Goal: Task Accomplishment & Management: Use online tool/utility

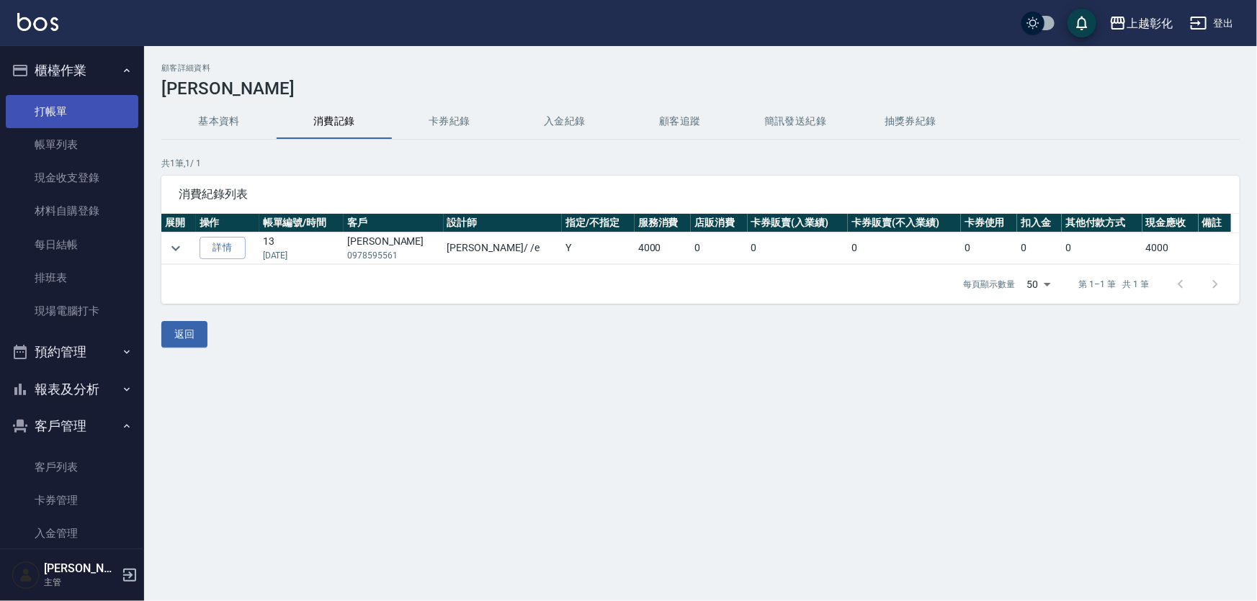
click at [84, 100] on link "打帳單" at bounding box center [72, 111] width 133 height 33
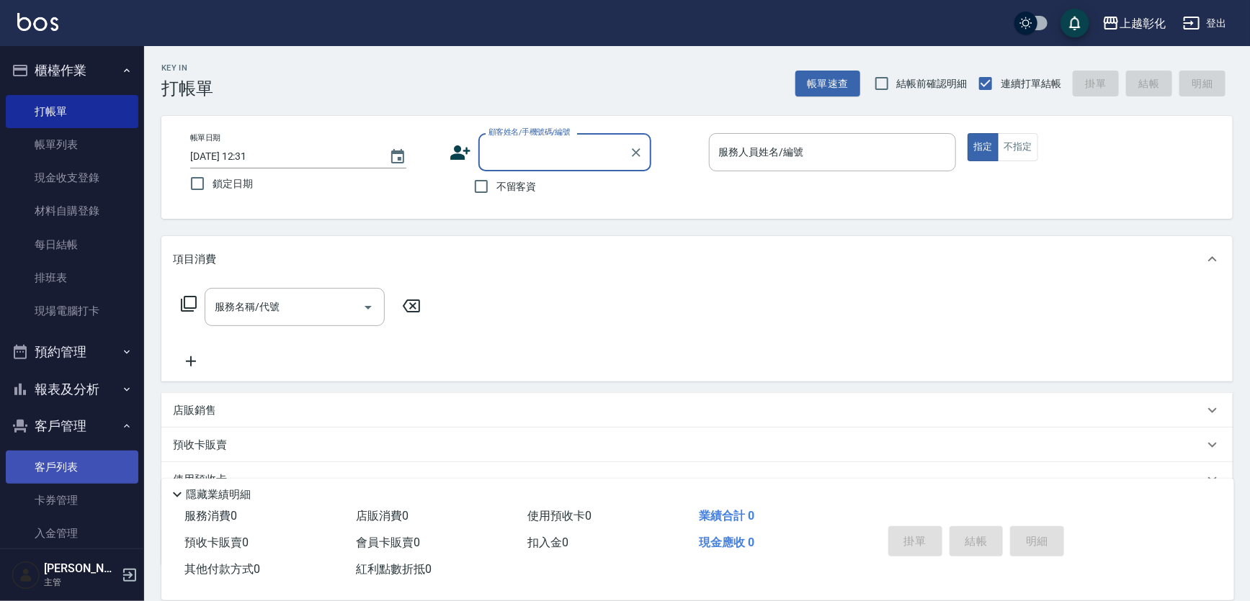
click at [81, 462] on link "客戶列表" at bounding box center [72, 467] width 133 height 33
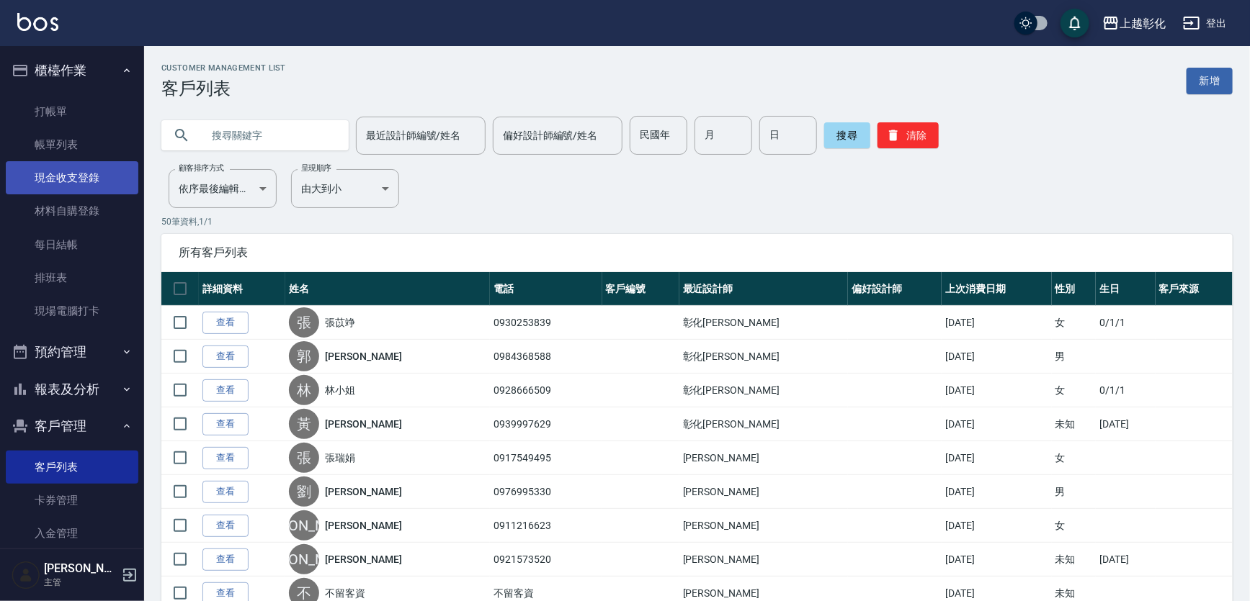
click at [67, 190] on link "現金收支登錄" at bounding box center [72, 177] width 133 height 33
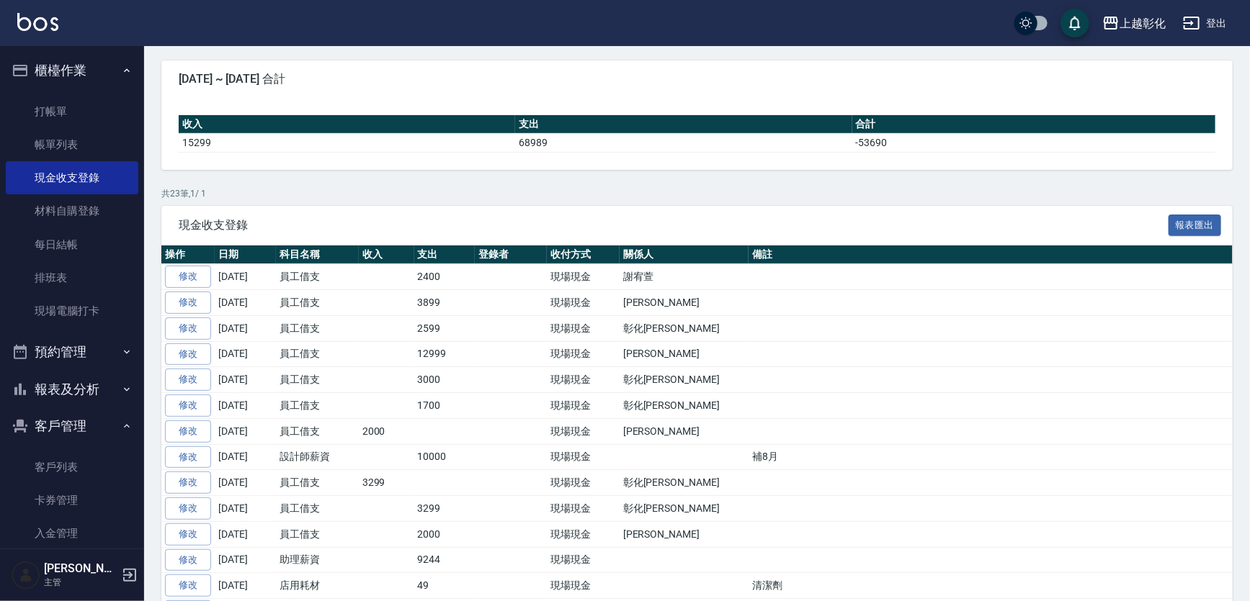
scroll to position [130, 0]
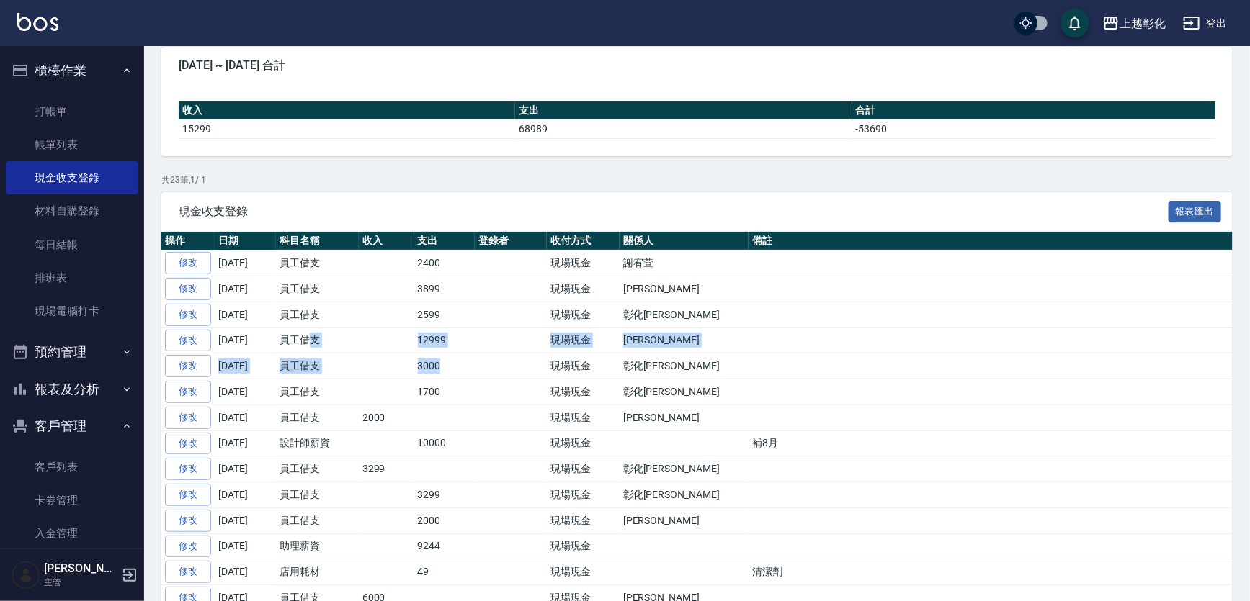
drag, startPoint x: 308, startPoint y: 340, endPoint x: 473, endPoint y: 352, distance: 166.1
click at [473, 352] on tbody "修改 [DATE] 員工借支 2400 現場現金 [PERSON_NAME] [DATE] 員工借支 3899 現場現金 [PERSON_NAME]徨 修改 …" at bounding box center [696, 559] width 1071 height 616
click at [448, 337] on td "12999" at bounding box center [444, 341] width 61 height 26
click at [408, 287] on td at bounding box center [386, 290] width 55 height 26
click at [352, 341] on td "員工借支" at bounding box center [317, 341] width 83 height 26
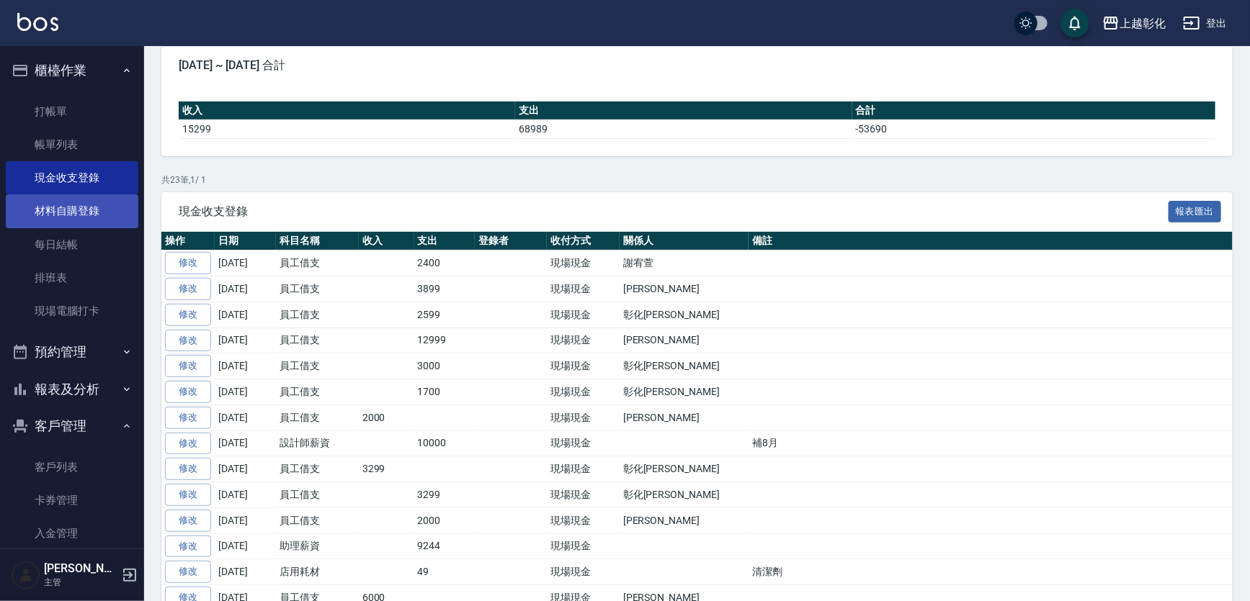
click at [103, 213] on link "材料自購登錄" at bounding box center [72, 210] width 133 height 33
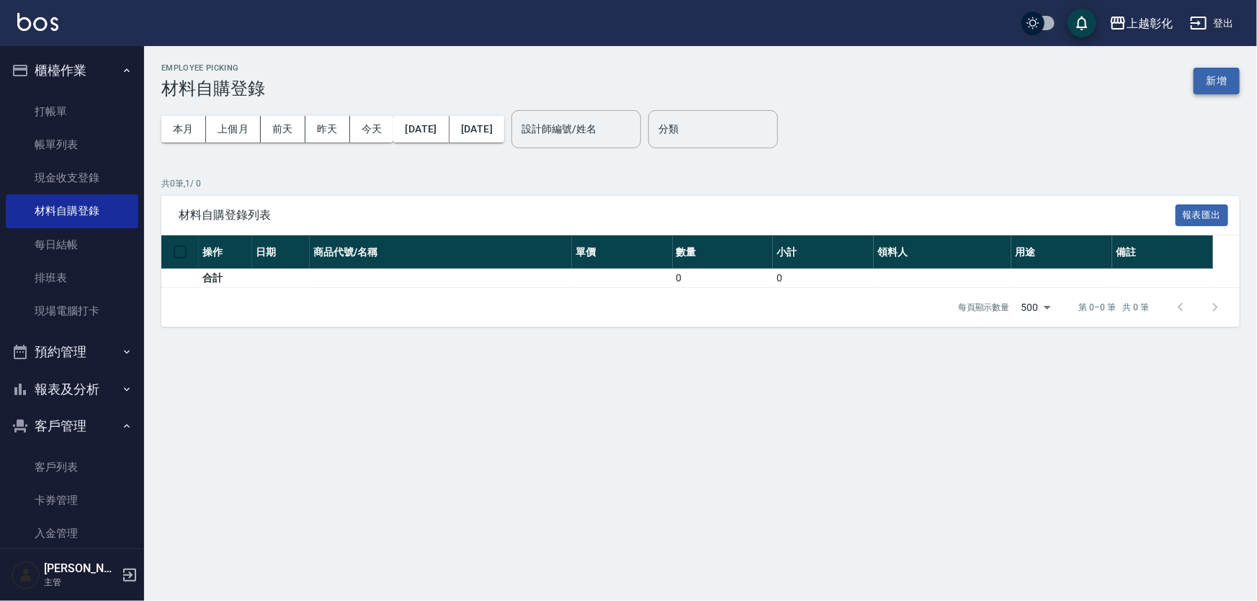
click at [1213, 86] on button "新增" at bounding box center [1217, 81] width 46 height 27
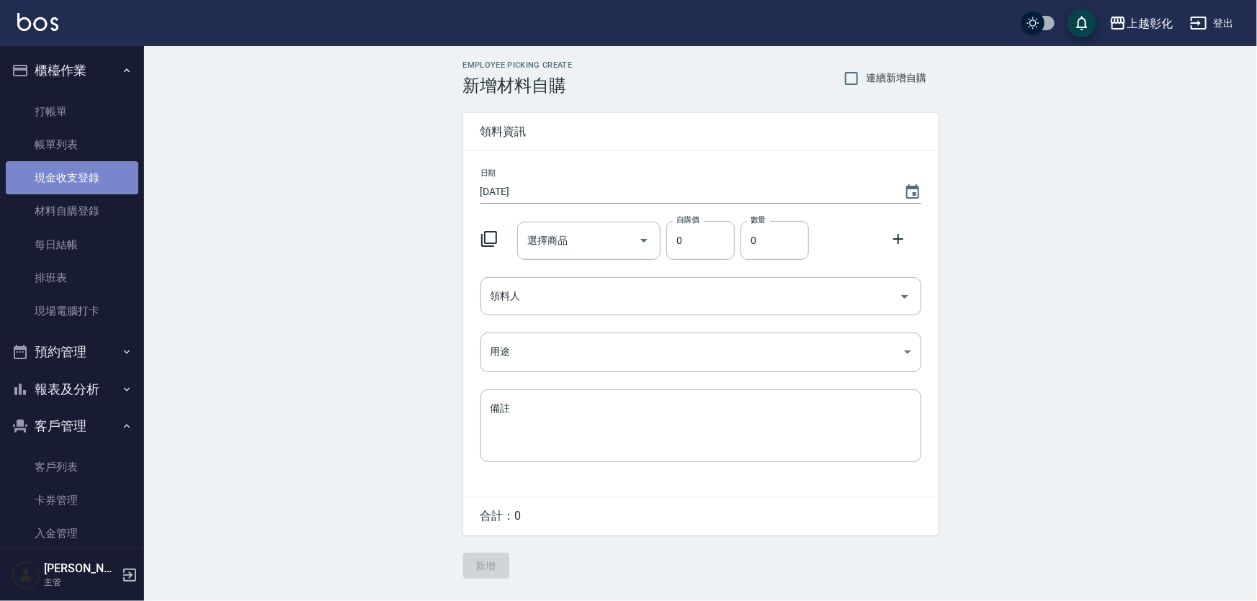
click at [91, 178] on link "現金收支登錄" at bounding box center [72, 177] width 133 height 33
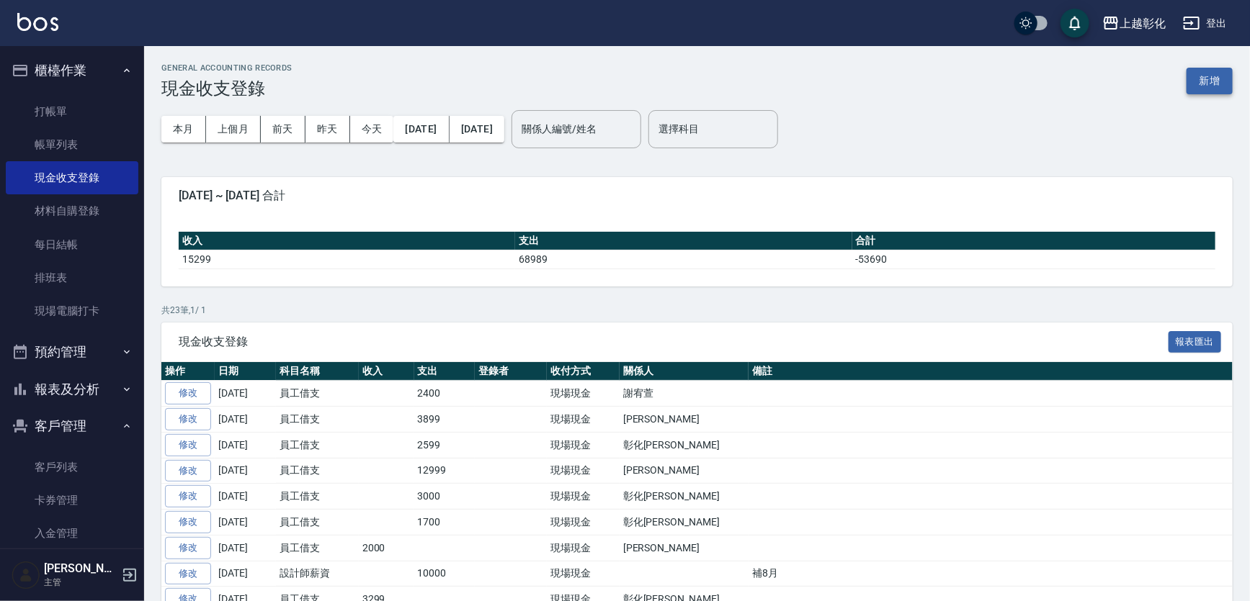
click at [1208, 79] on button "新增" at bounding box center [1209, 81] width 46 height 27
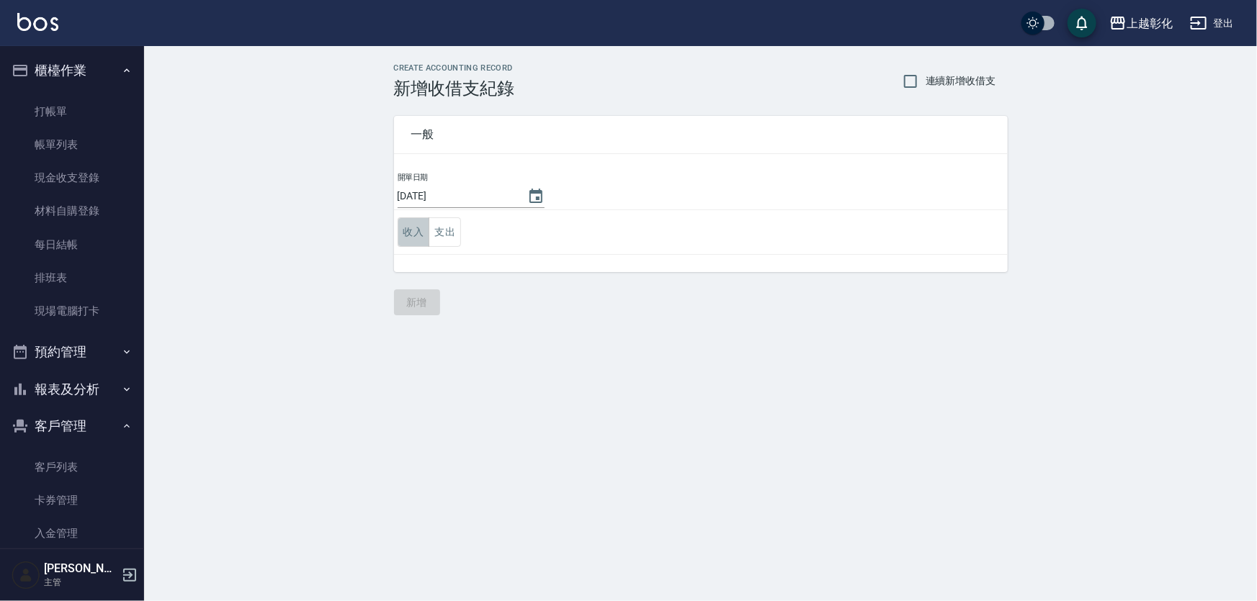
click at [411, 231] on button "收入" at bounding box center [414, 233] width 32 height 30
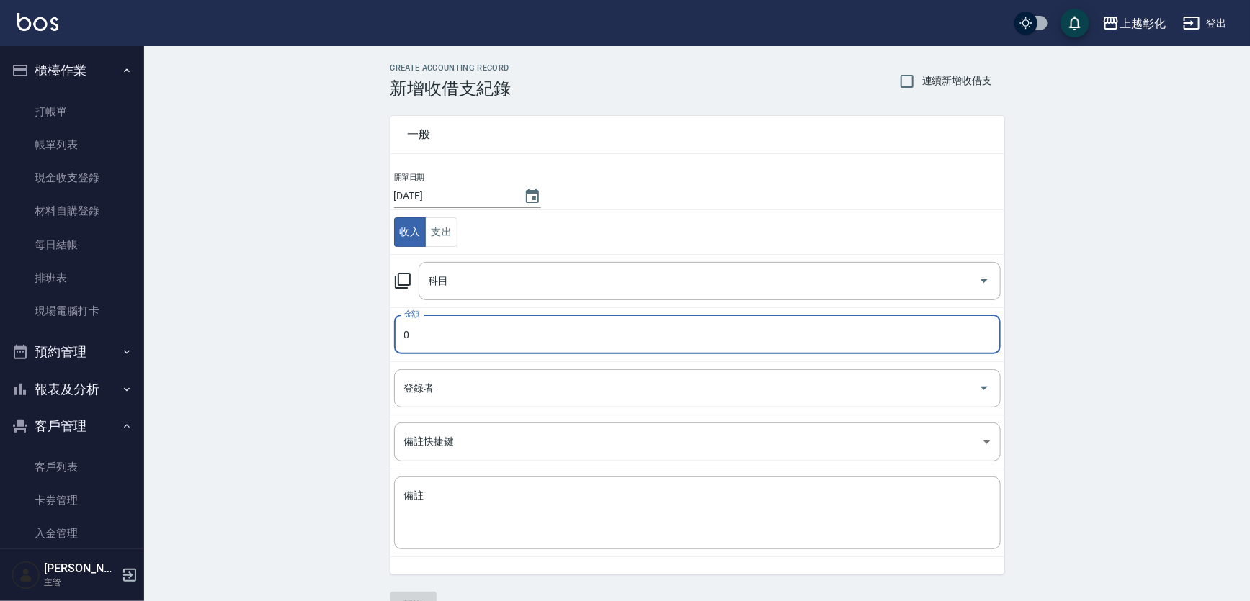
click at [444, 344] on input "0" at bounding box center [697, 335] width 607 height 39
click at [470, 293] on div "科目" at bounding box center [710, 281] width 582 height 38
type input "16898"
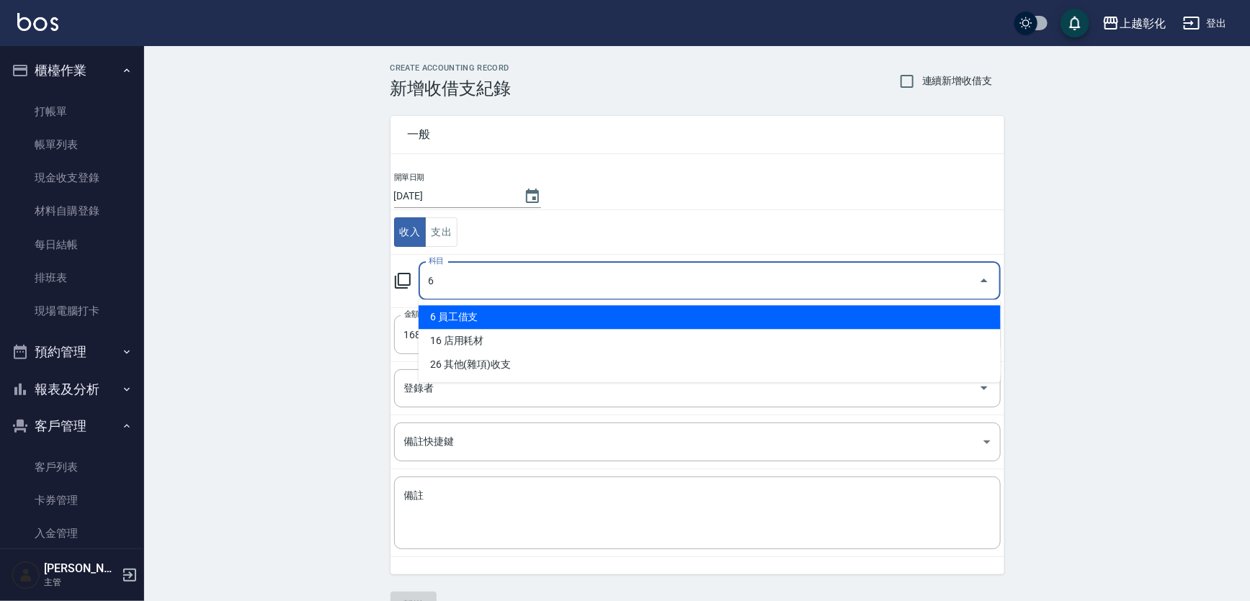
click at [468, 313] on li "6 員工借支" at bounding box center [710, 317] width 582 height 24
type input "6 員工借支"
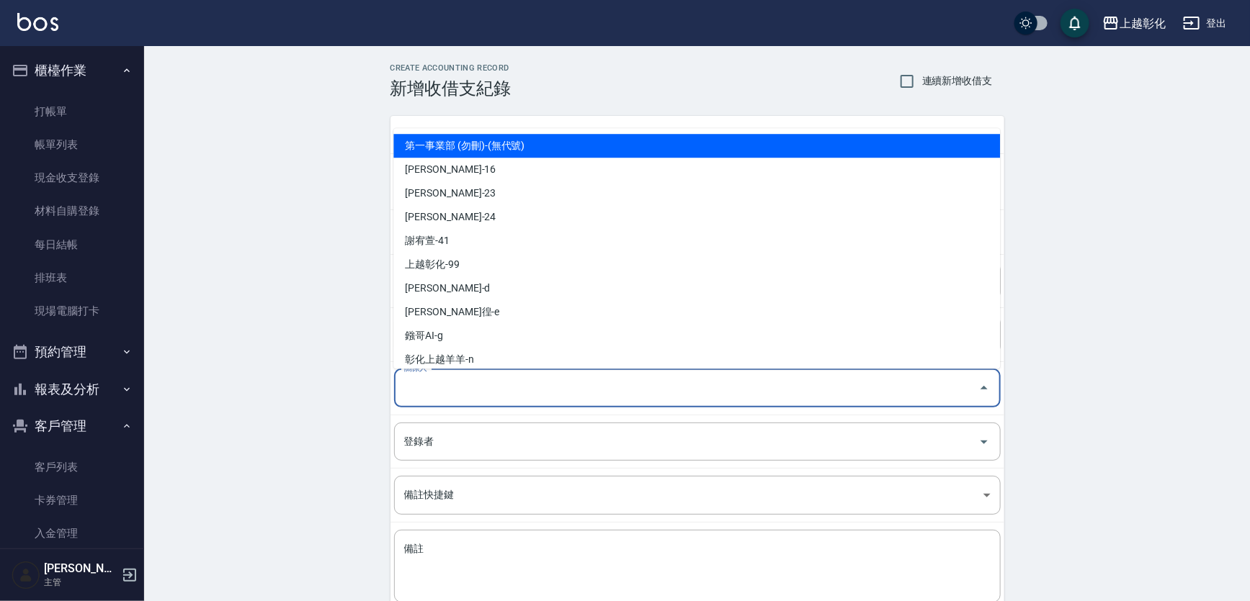
click at [440, 389] on input "關係人" at bounding box center [687, 388] width 572 height 25
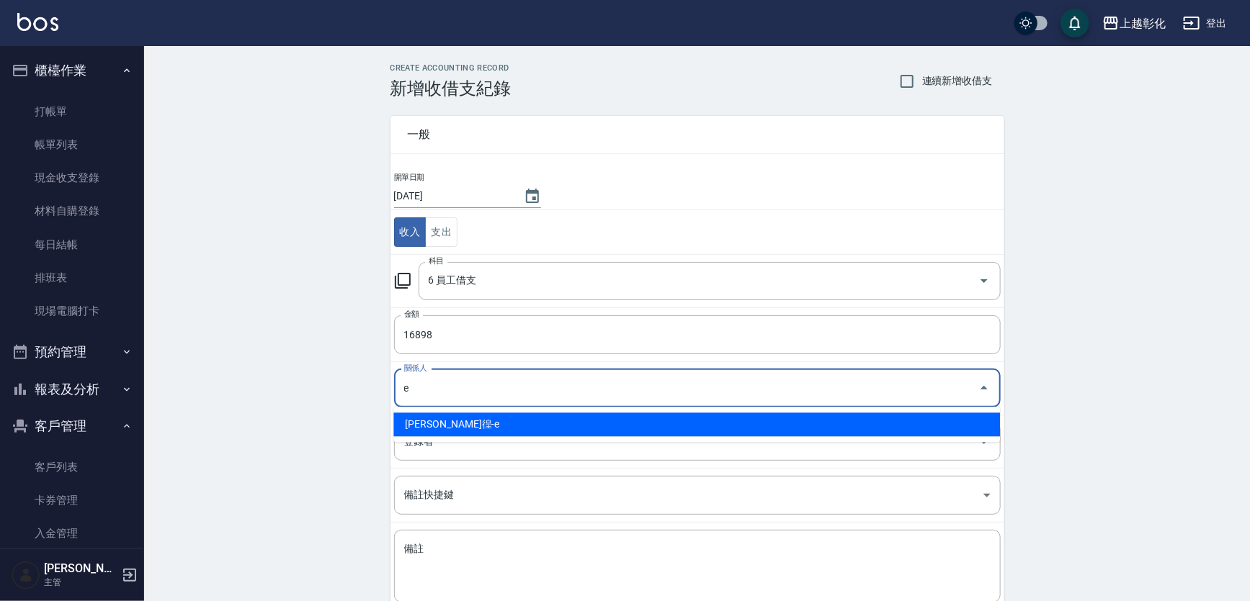
click at [450, 427] on li "[PERSON_NAME]徨-e" at bounding box center [696, 425] width 607 height 24
type input "[PERSON_NAME]徨-e"
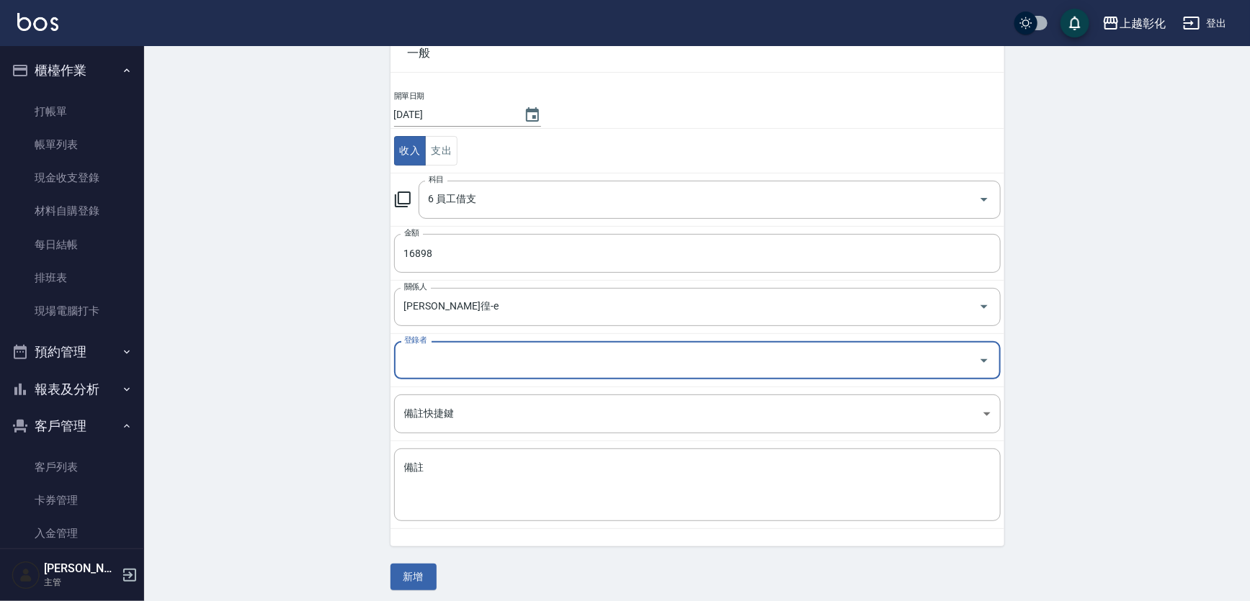
scroll to position [86, 0]
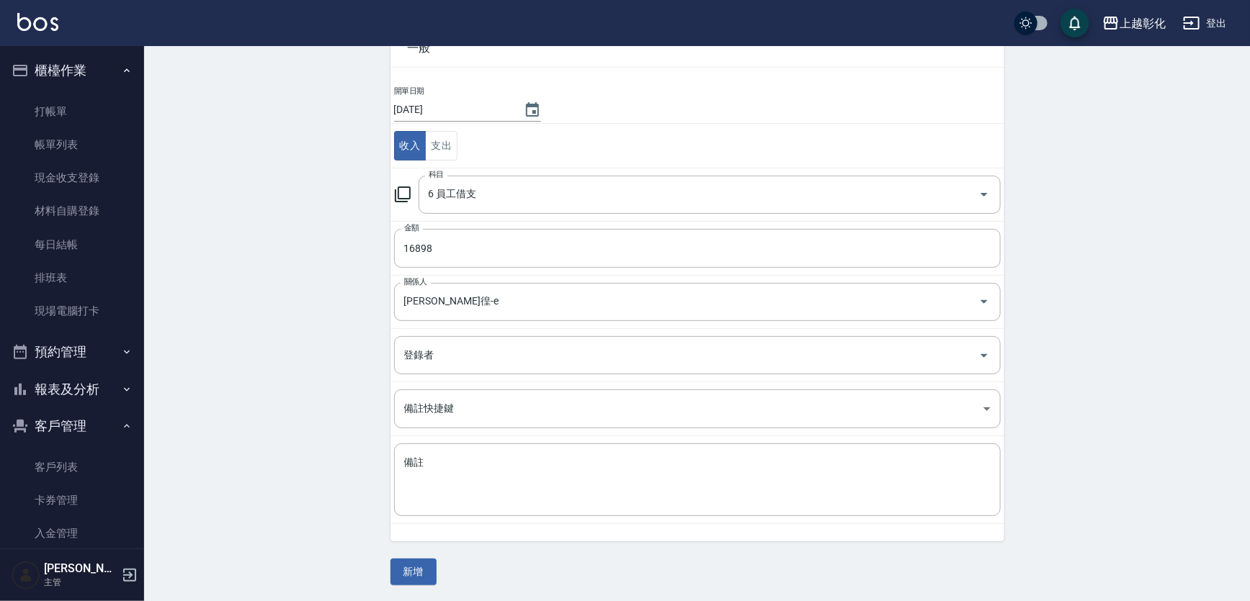
click at [418, 555] on div "一般 開單日期 [DATE] 收入 支出 科目 6 員工借支 科目 金額 16898 金額 關係人 [PERSON_NAME]徨-e 關係人 登錄者 登錄者 …" at bounding box center [697, 298] width 614 height 573
click at [417, 569] on button "新增" at bounding box center [413, 572] width 46 height 27
